Goal: Task Accomplishment & Management: Use online tool/utility

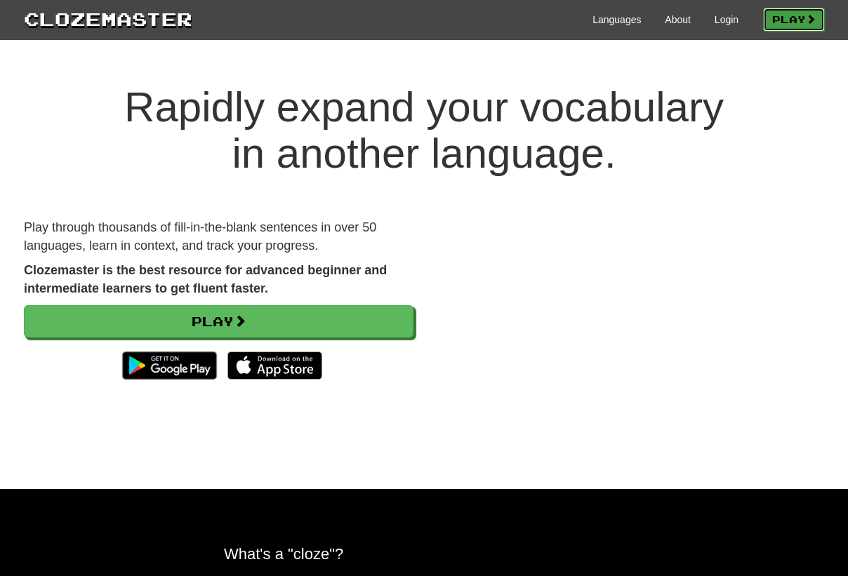
click at [774, 18] on link "Play" at bounding box center [794, 20] width 62 height 24
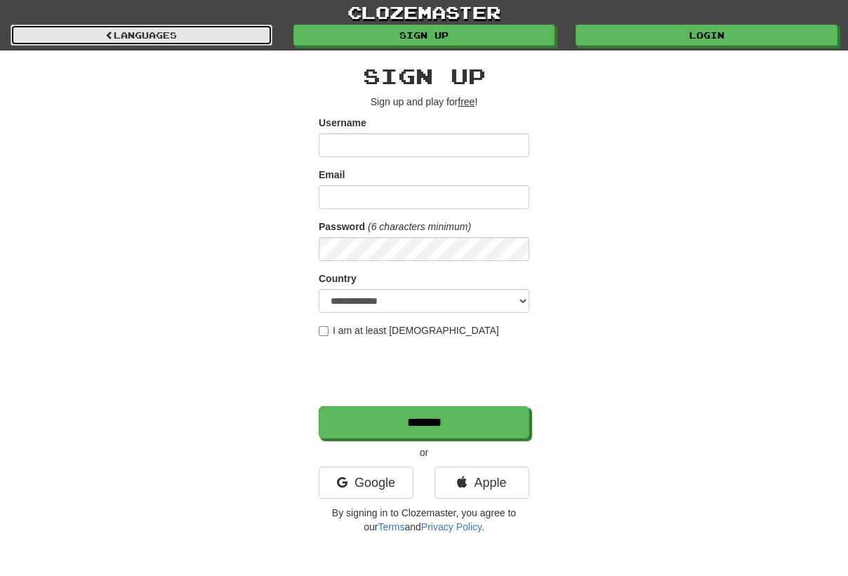
click at [115, 37] on link "Languages" at bounding box center [142, 35] width 262 height 21
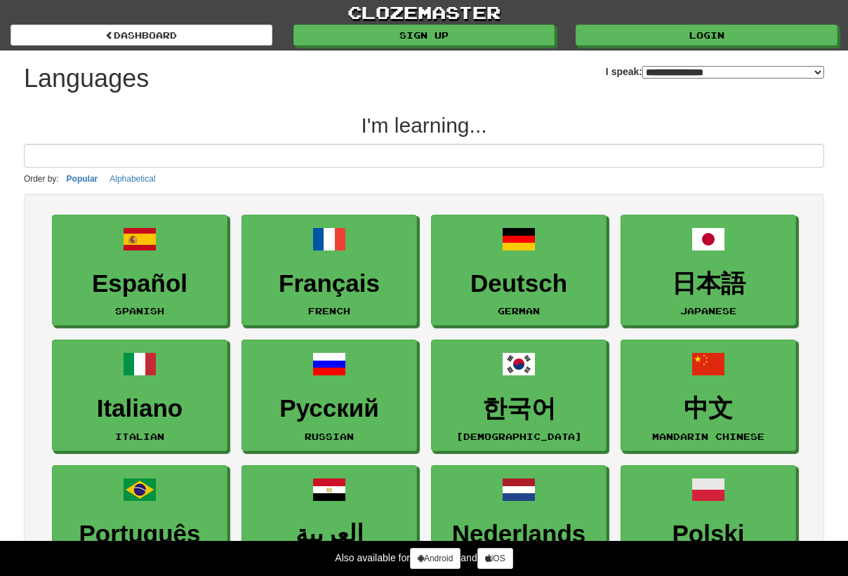
select select "*******"
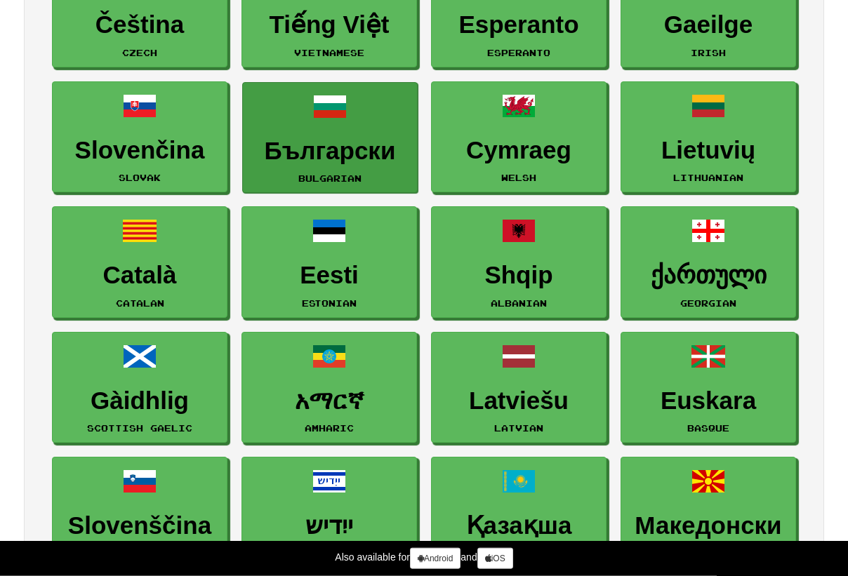
scroll to position [1432, 0]
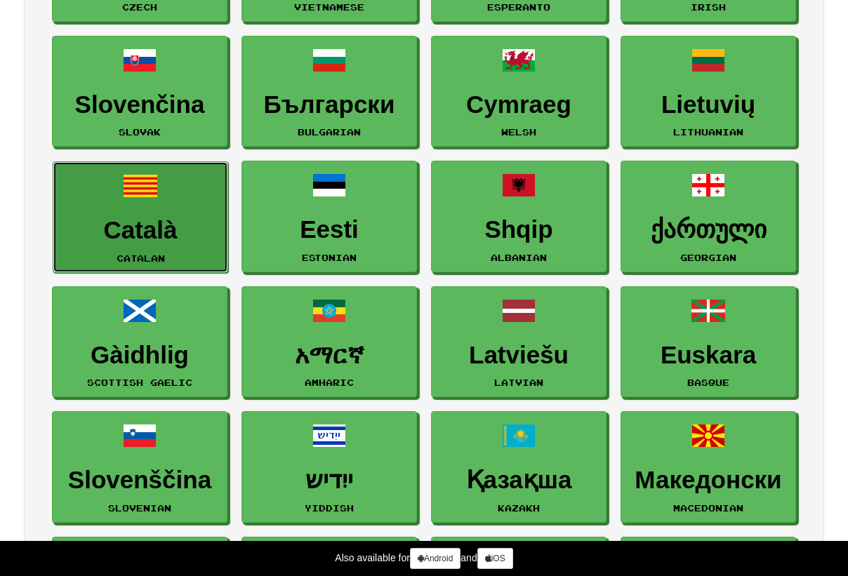
click at [140, 244] on link "Català Catalan" at bounding box center [141, 217] width 176 height 112
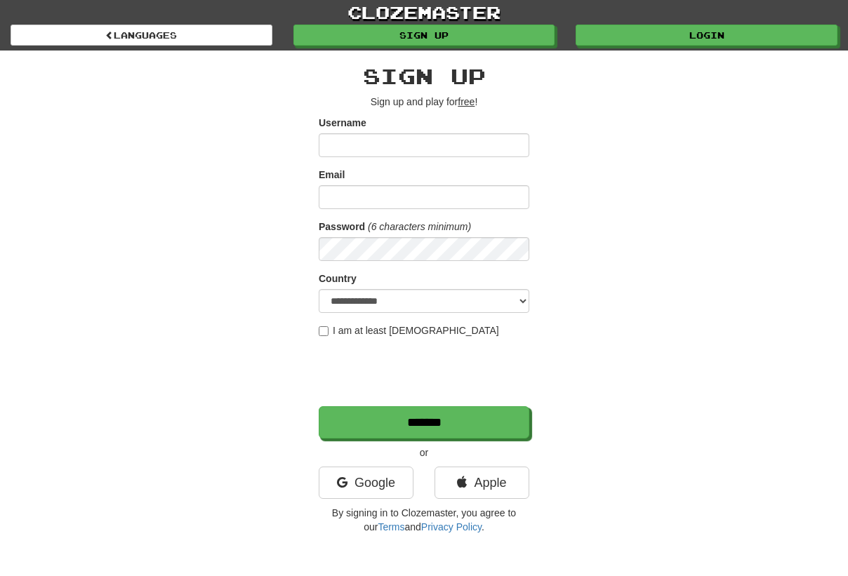
click at [623, 311] on div "**********" at bounding box center [423, 296] width 821 height 491
click at [347, 490] on link "Google" at bounding box center [366, 483] width 95 height 32
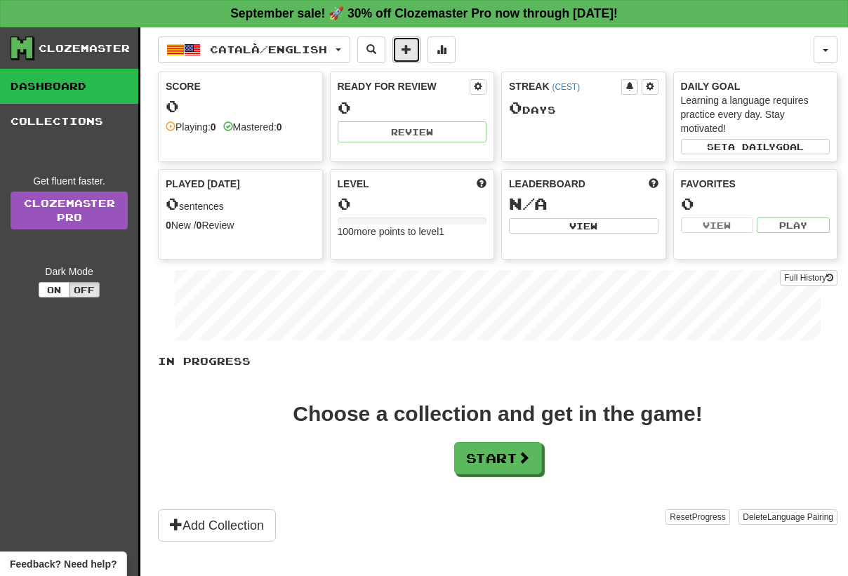
click at [411, 49] on span at bounding box center [407, 49] width 10 height 10
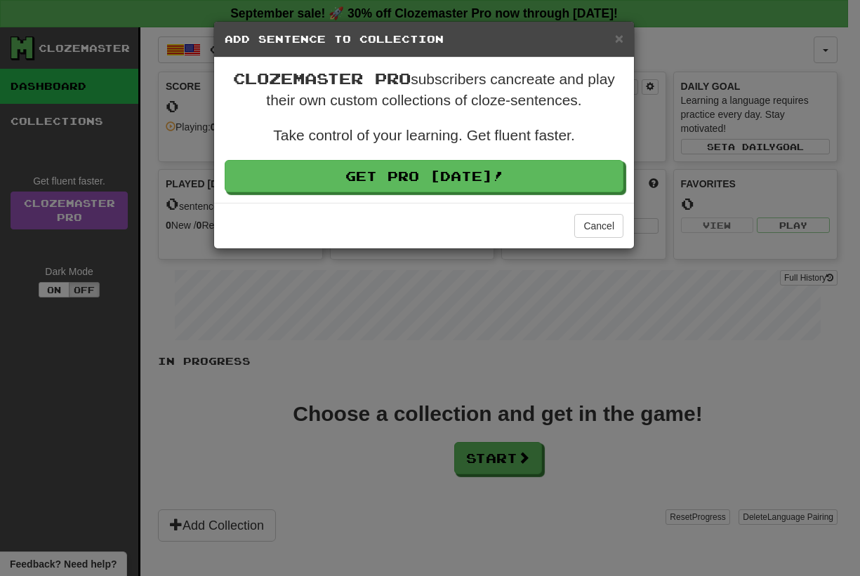
click at [613, 36] on h5 "Add Sentence to Collection" at bounding box center [424, 39] width 399 height 14
click at [614, 38] on h5 "Add Sentence to Collection" at bounding box center [424, 39] width 399 height 14
click at [623, 41] on div "× Add Sentence to Collection" at bounding box center [424, 40] width 420 height 36
click at [613, 34] on h5 "Add Sentence to Collection" at bounding box center [424, 39] width 399 height 14
click at [619, 36] on span "×" at bounding box center [619, 38] width 8 height 16
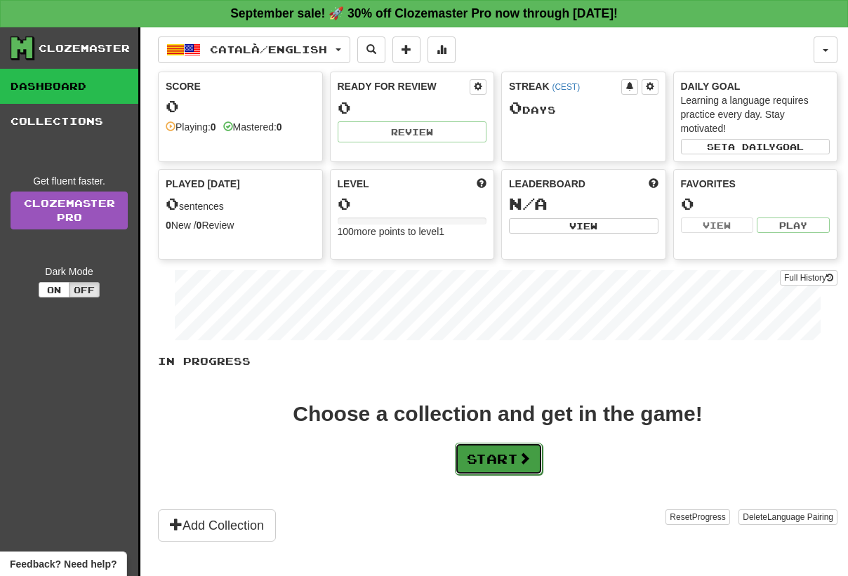
click at [491, 451] on button "Start" at bounding box center [499, 459] width 88 height 32
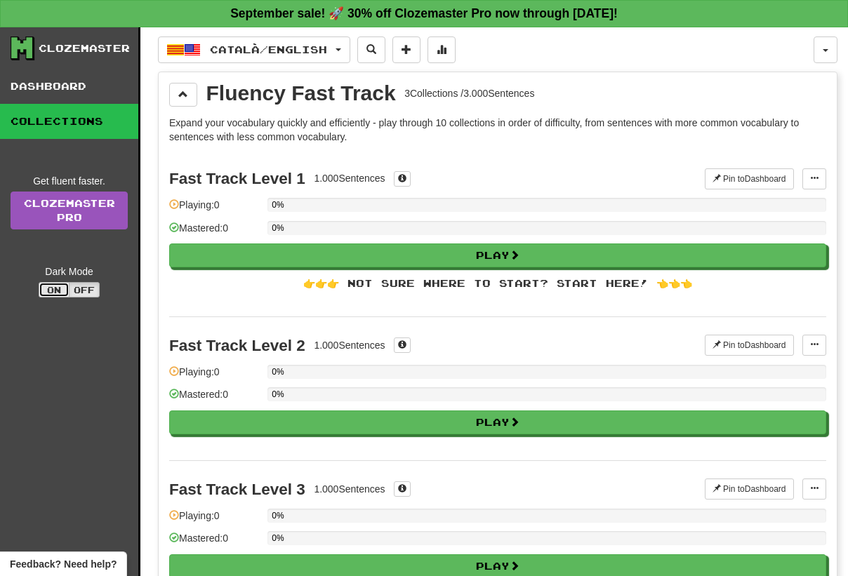
click at [42, 284] on button "On" at bounding box center [54, 289] width 31 height 15
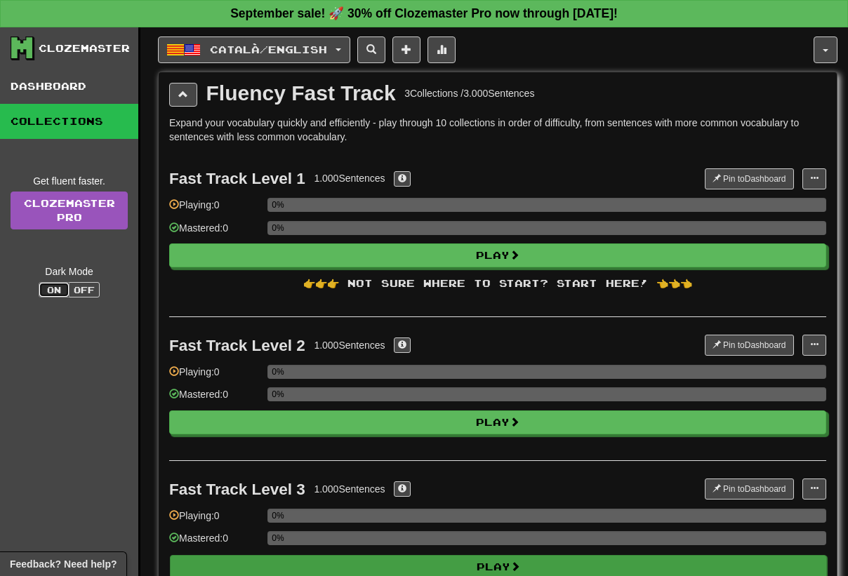
type button "dark"
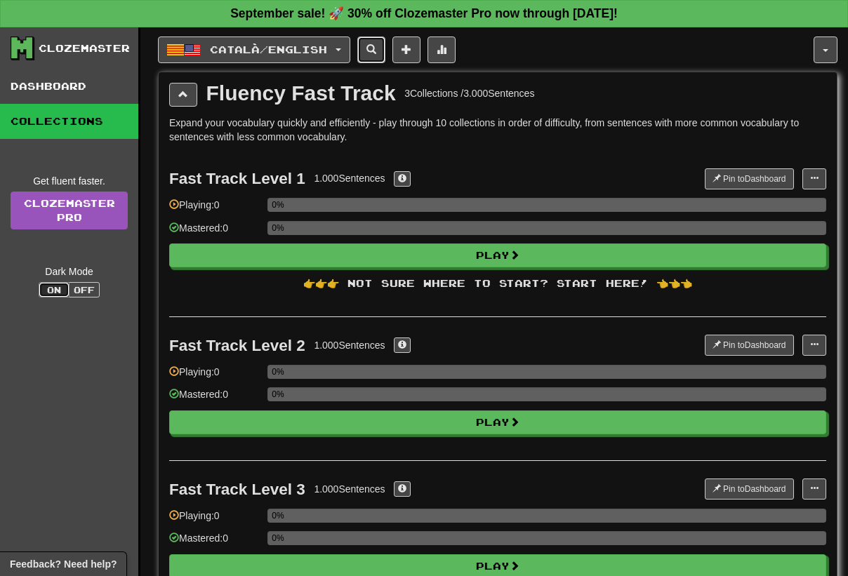
click at [376, 50] on span at bounding box center [371, 49] width 10 height 10
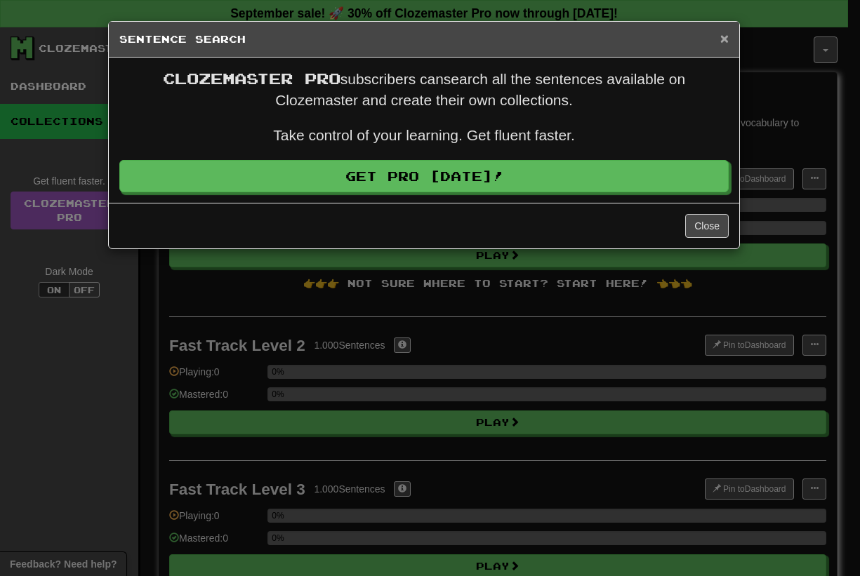
click at [722, 31] on span "×" at bounding box center [724, 38] width 8 height 16
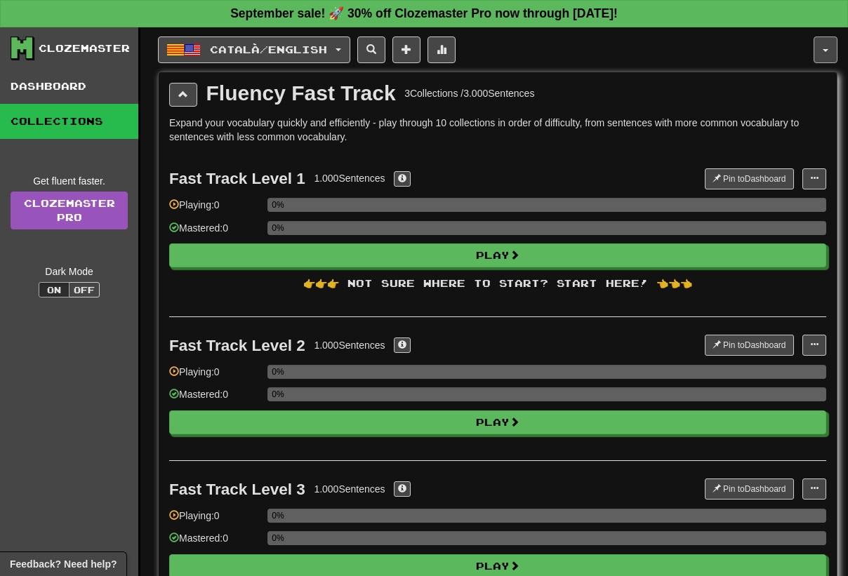
click at [825, 46] on button "button" at bounding box center [826, 50] width 24 height 27
